Goal: Transaction & Acquisition: Purchase product/service

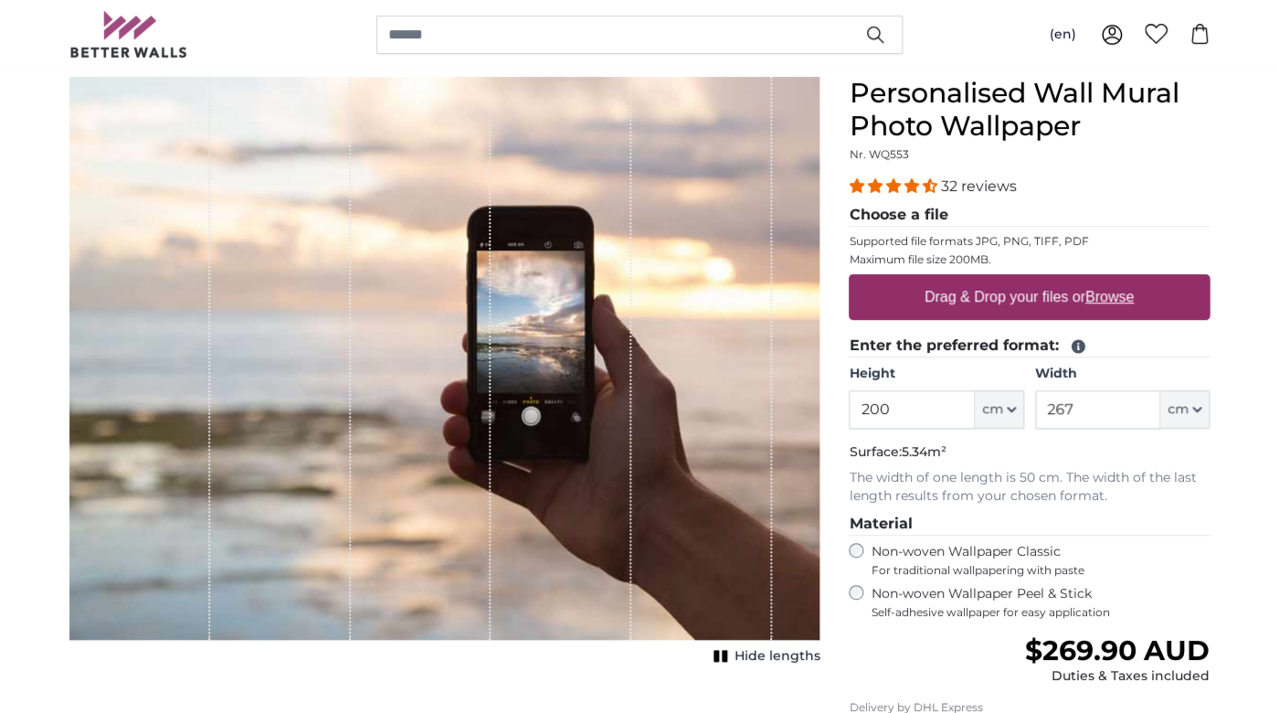
scroll to position [162, 0]
drag, startPoint x: 897, startPoint y: 426, endPoint x: 754, endPoint y: 382, distance: 149.2
click at [849, 389] on input "200" at bounding box center [911, 408] width 125 height 38
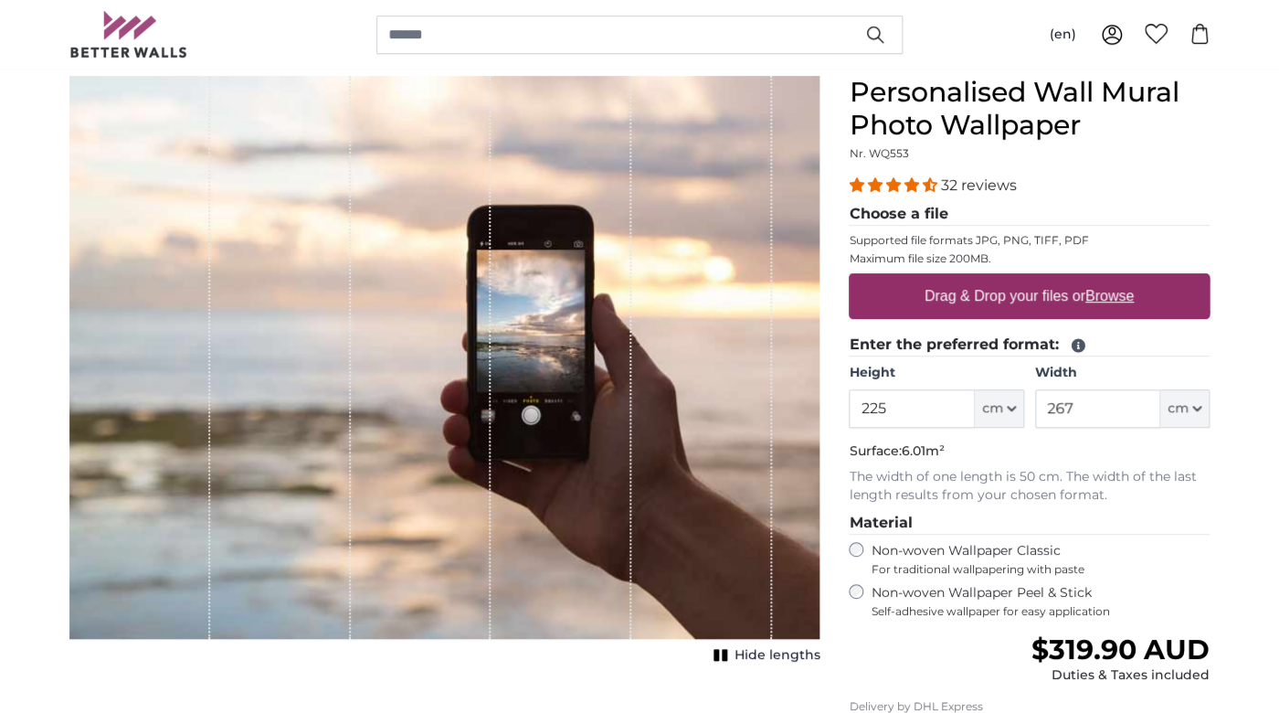
type input "225"
type input "390"
click at [941, 400] on input "225" at bounding box center [911, 408] width 125 height 38
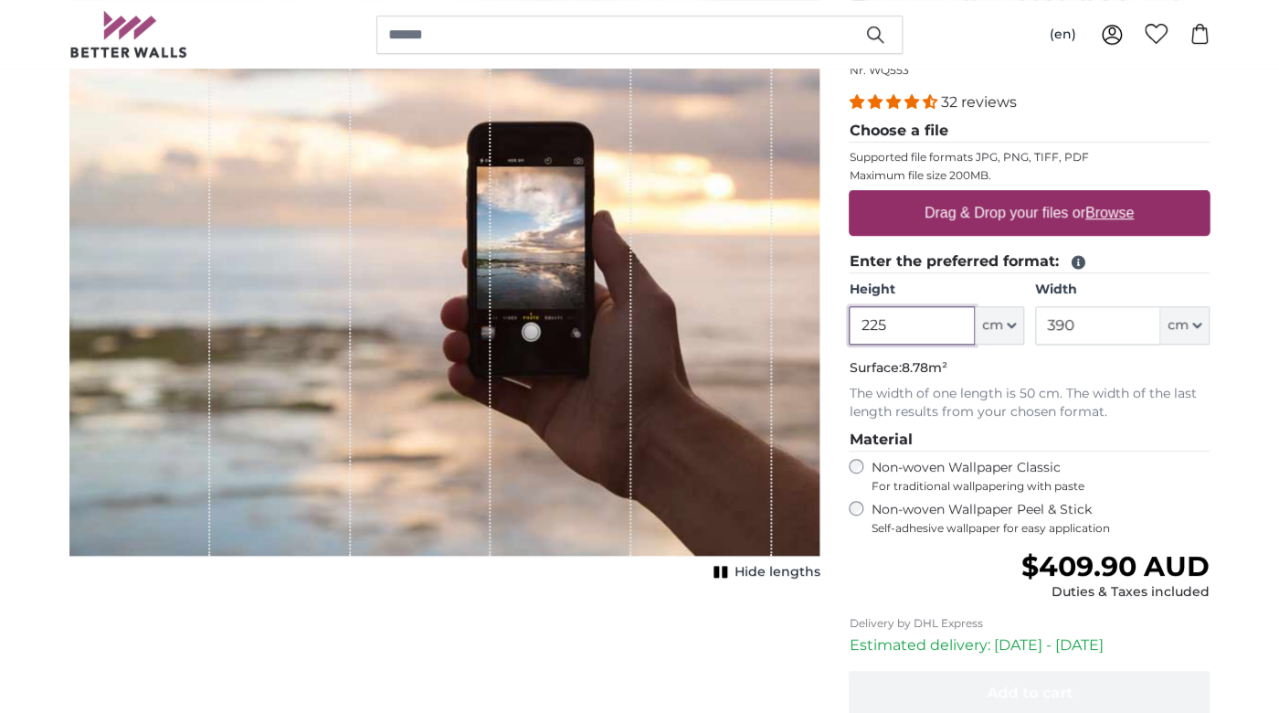
scroll to position [246, 0]
click at [940, 514] on label "Non-woven Wallpaper Peel & Stick Self-adhesive wallpaper for easy application" at bounding box center [1040, 517] width 339 height 35
click at [950, 467] on label "Non-woven Wallpaper Classic For traditional wallpapering with paste" at bounding box center [1040, 475] width 339 height 35
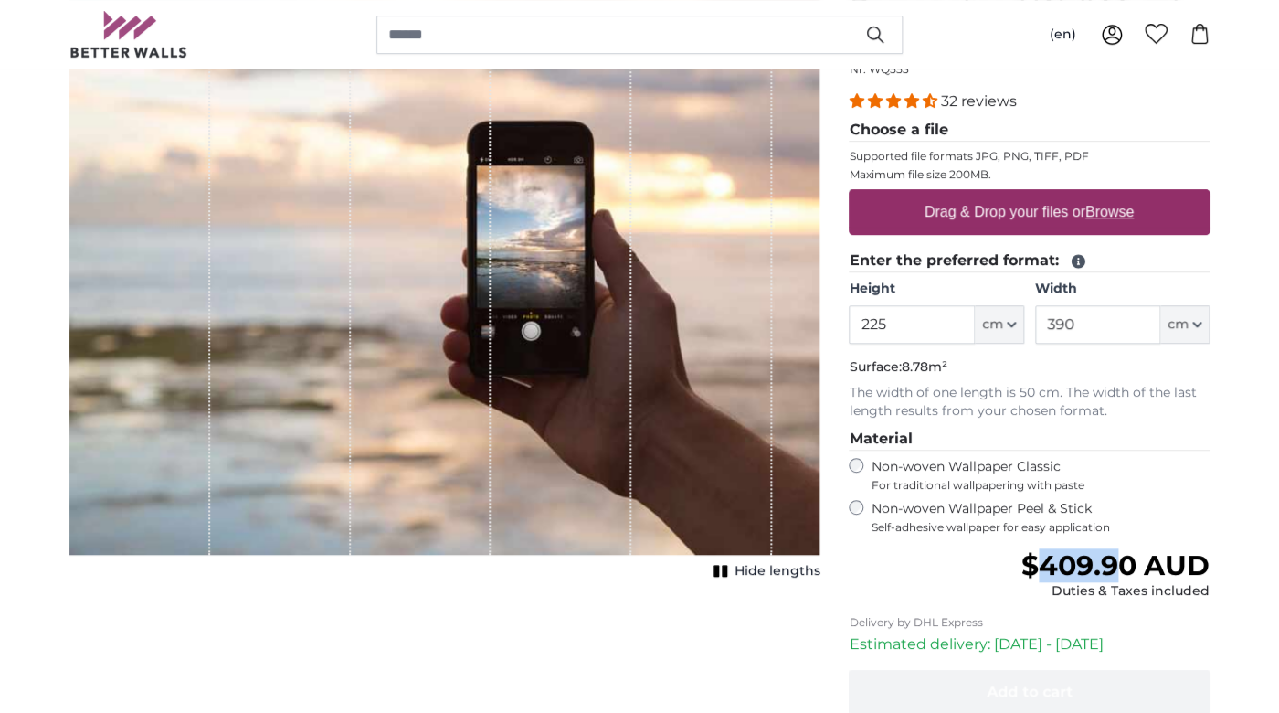
drag, startPoint x: 1041, startPoint y: 570, endPoint x: 1128, endPoint y: 554, distance: 88.4
click at [1128, 554] on span "$409.90 AUD" at bounding box center [1116, 565] width 188 height 34
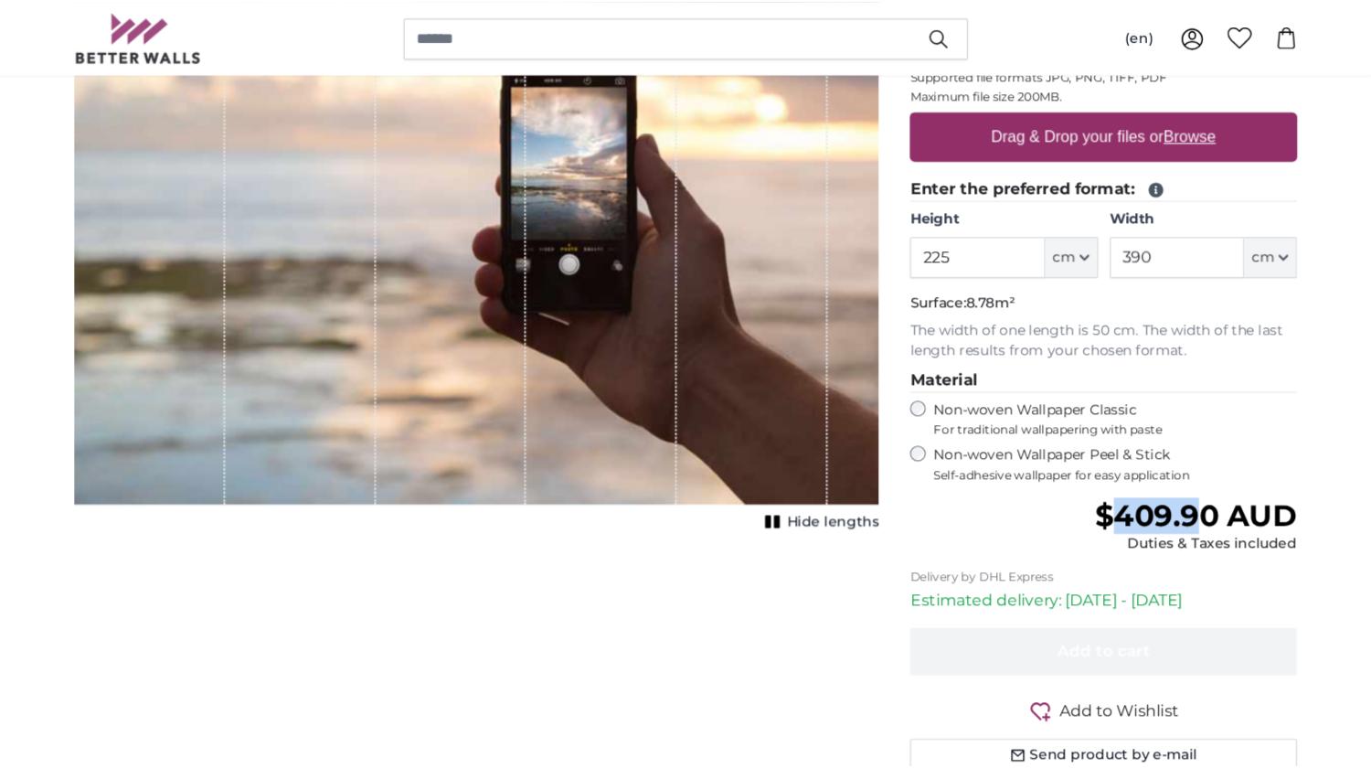
scroll to position [346, 0]
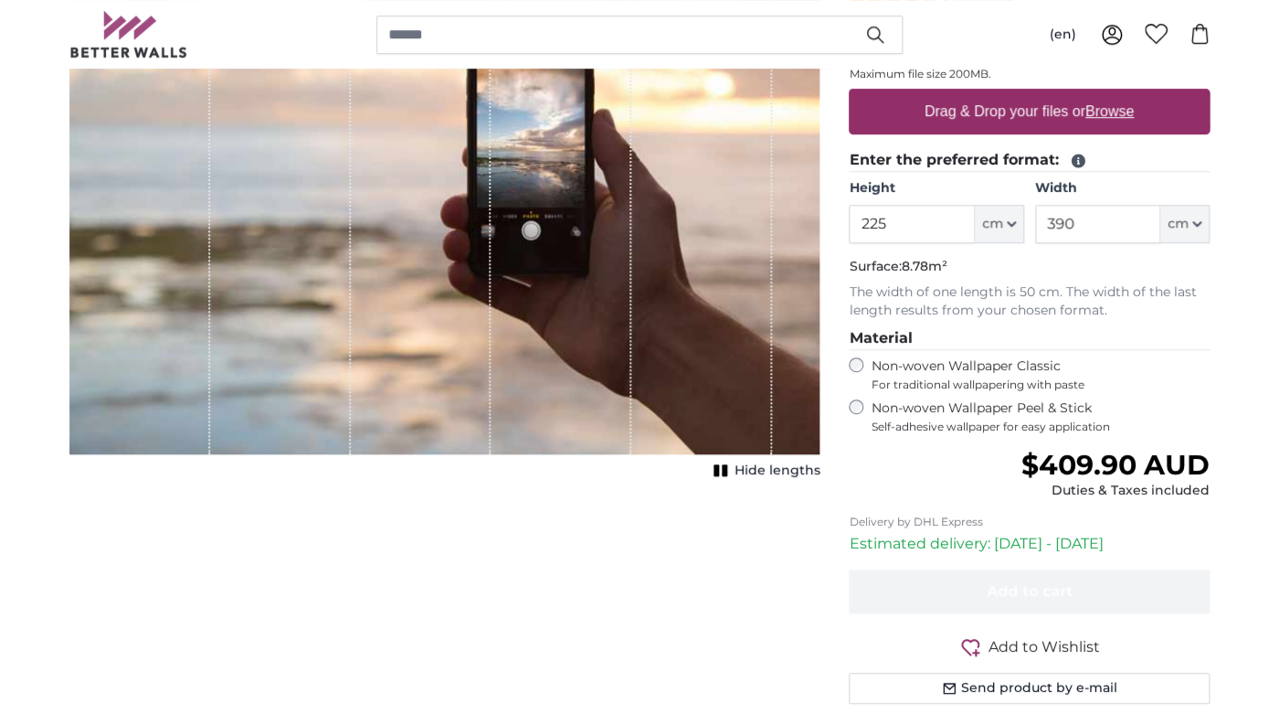
click at [919, 405] on label "Non-woven Wallpaper Peel & Stick Self-adhesive wallpaper for easy application" at bounding box center [1040, 416] width 339 height 35
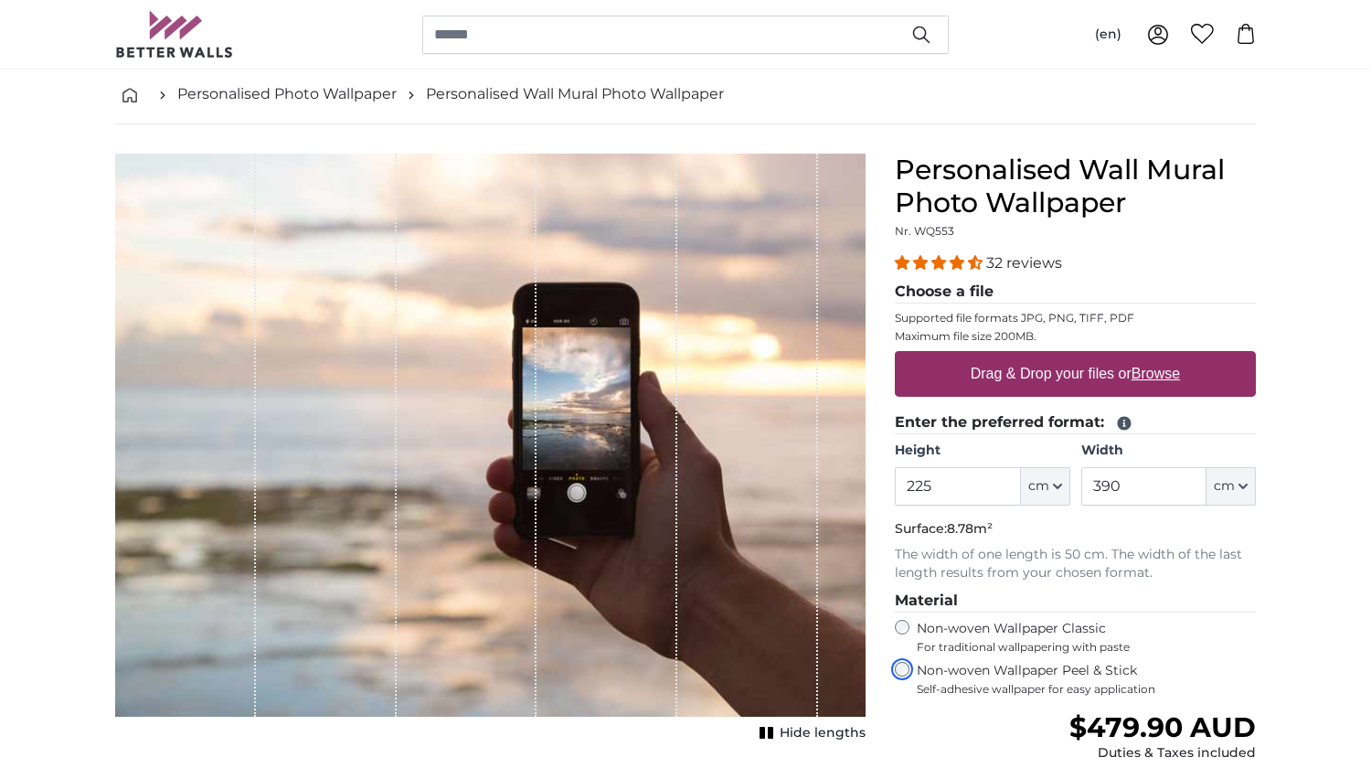
scroll to position [83, 0]
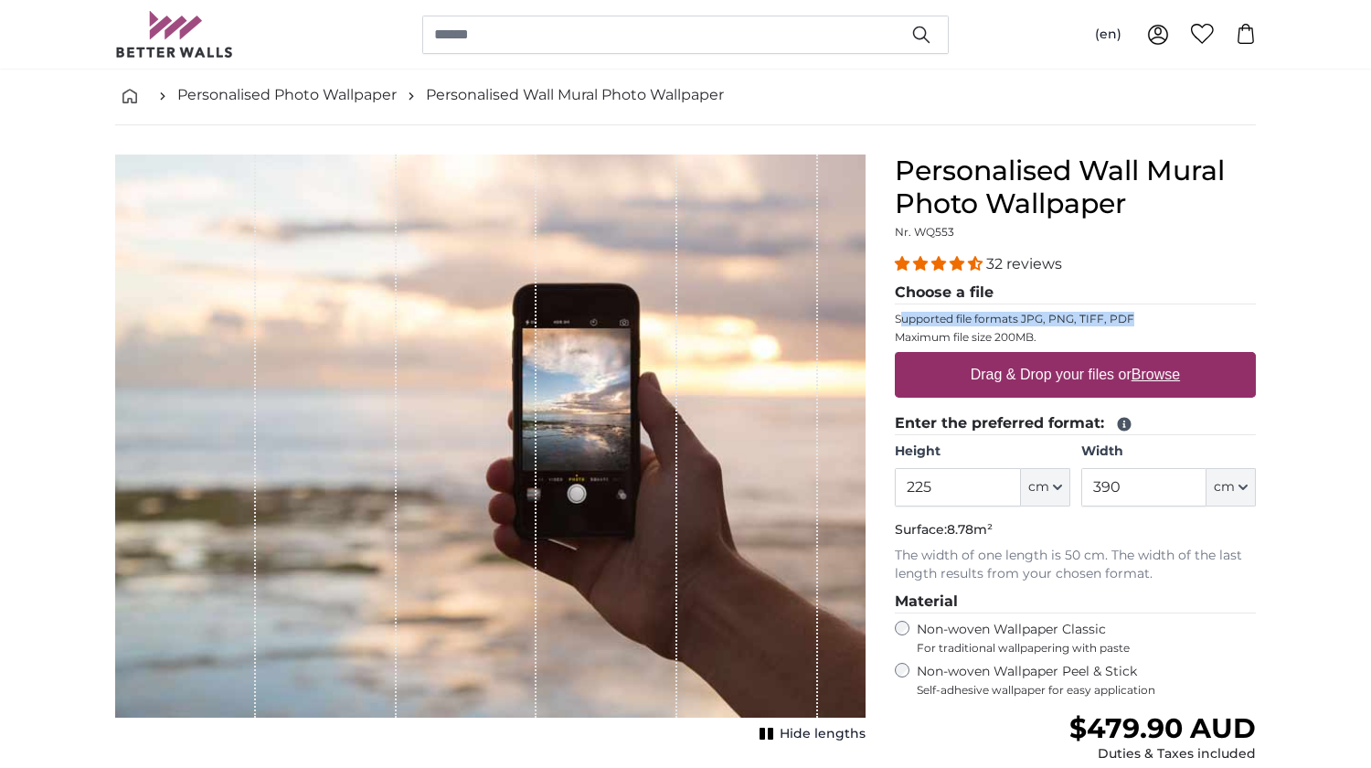
drag, startPoint x: 904, startPoint y: 315, endPoint x: 1134, endPoint y: 318, distance: 230.3
click at [1134, 318] on p "Supported file formats JPG, PNG, TIFF, PDF" at bounding box center [1075, 319] width 361 height 15
drag, startPoint x: 988, startPoint y: 335, endPoint x: 1056, endPoint y: 338, distance: 68.6
click at [1056, 338] on p "Maximum file size 200MB." at bounding box center [1075, 337] width 361 height 15
click at [1045, 325] on p "Supported file formats JPG, PNG, TIFF, PDF" at bounding box center [1075, 319] width 361 height 15
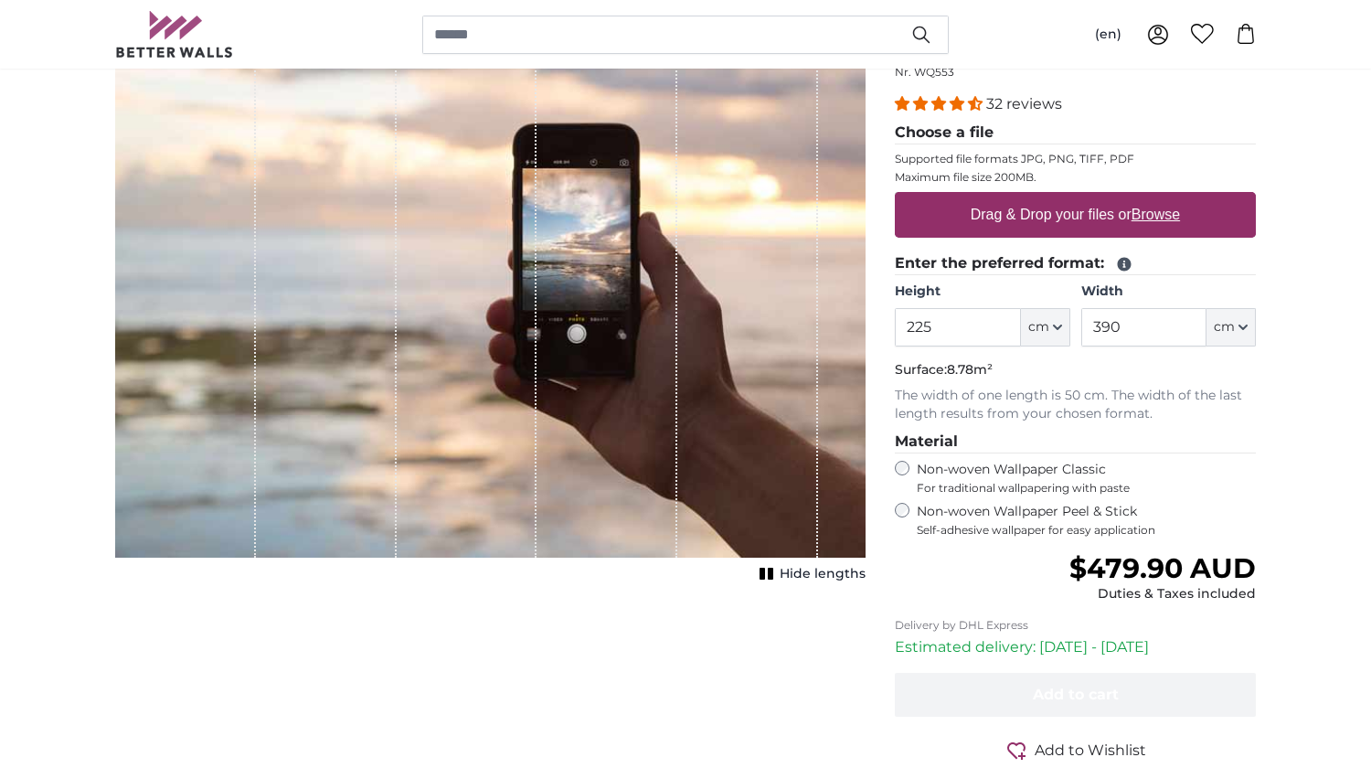
scroll to position [244, 0]
click at [962, 464] on label "Non-woven Wallpaper Classic For traditional wallpapering with paste" at bounding box center [1086, 477] width 339 height 35
click at [976, 511] on label "Non-woven Wallpaper Peel & Stick Self-adhesive wallpaper for easy application" at bounding box center [1086, 519] width 339 height 35
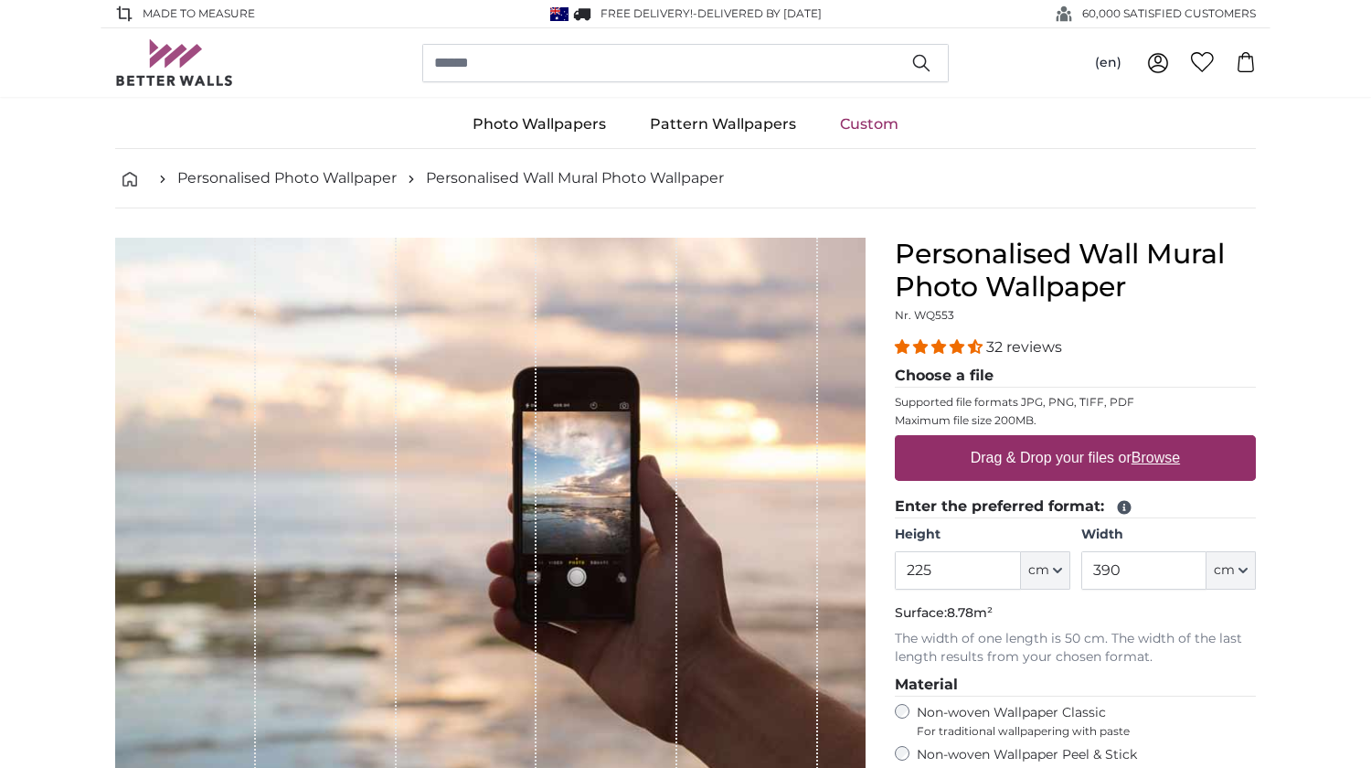
click at [200, 58] on img at bounding box center [174, 62] width 119 height 47
